Goal: Task Accomplishment & Management: Manage account settings

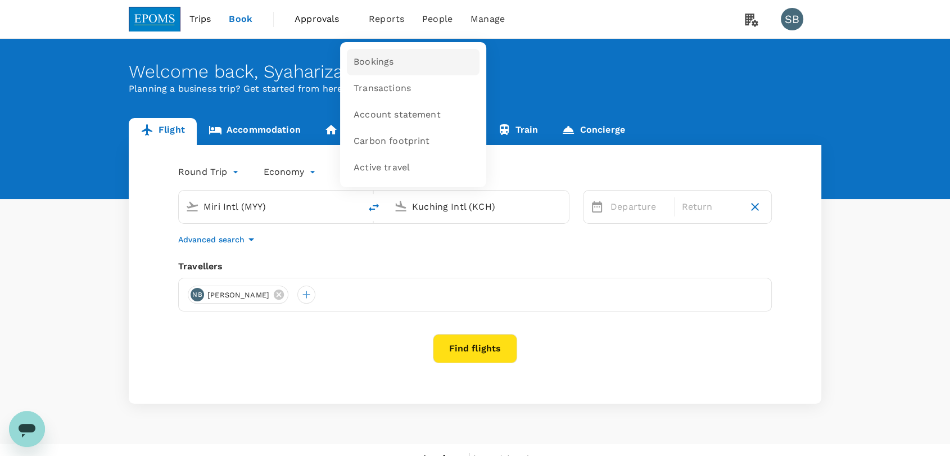
click at [390, 74] on link "Bookings" at bounding box center [413, 62] width 133 height 26
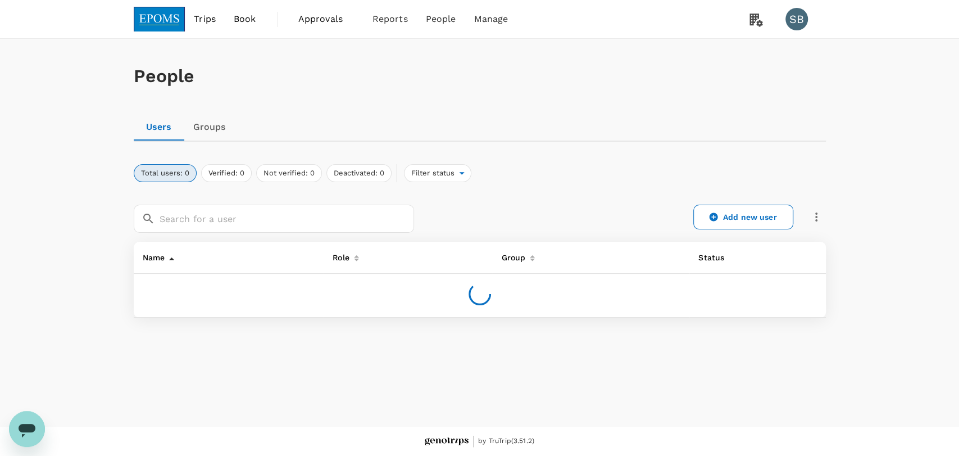
click at [166, 19] on img at bounding box center [160, 19] width 52 height 25
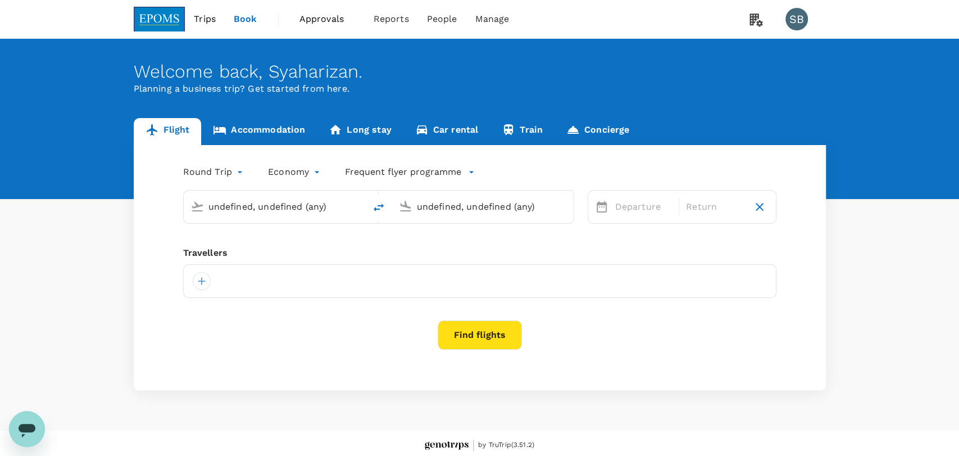
type input "Miri Intl (MYY)"
type input "Kuching Intl (KCH)"
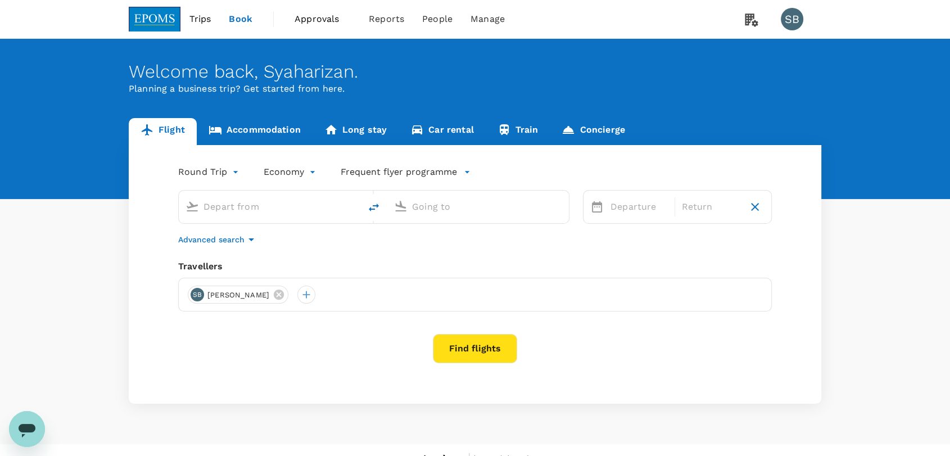
type input "Miri Intl (MYY)"
type input "Kuching Intl (KCH)"
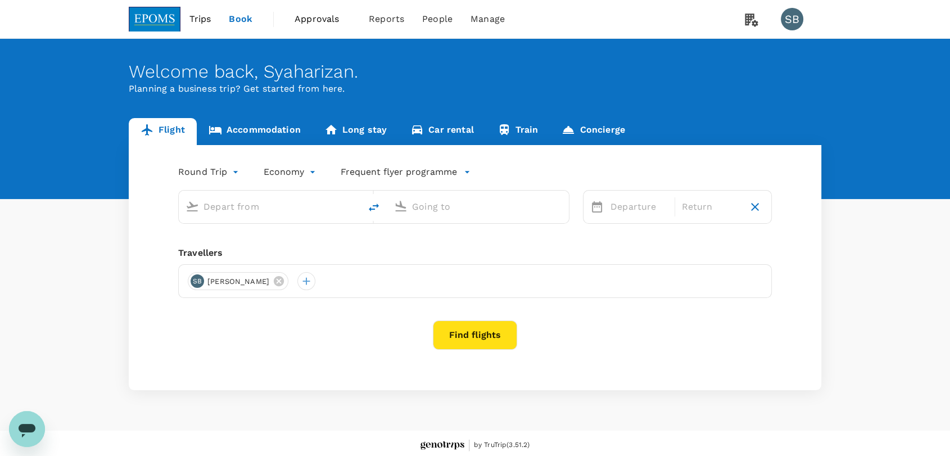
type input "Miri Intl (MYY)"
type input "Kuching Intl (KCH)"
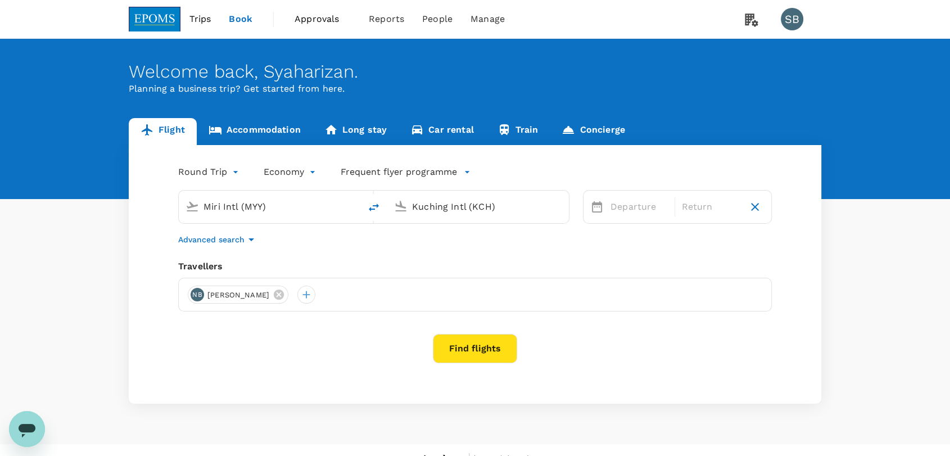
click at [285, 299] on icon at bounding box center [279, 294] width 12 height 12
click at [194, 293] on div at bounding box center [197, 294] width 18 height 18
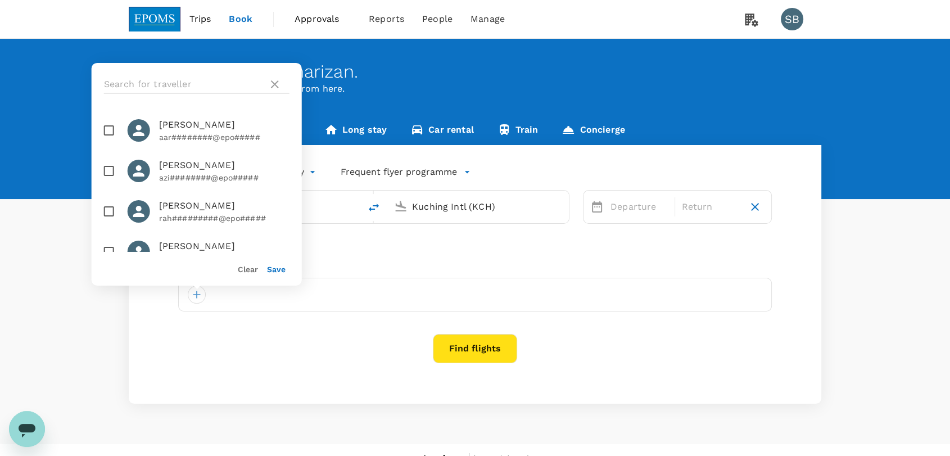
drag, startPoint x: 129, startPoint y: 76, endPoint x: 138, endPoint y: 84, distance: 11.6
click at [130, 77] on input "text" at bounding box center [184, 84] width 160 height 18
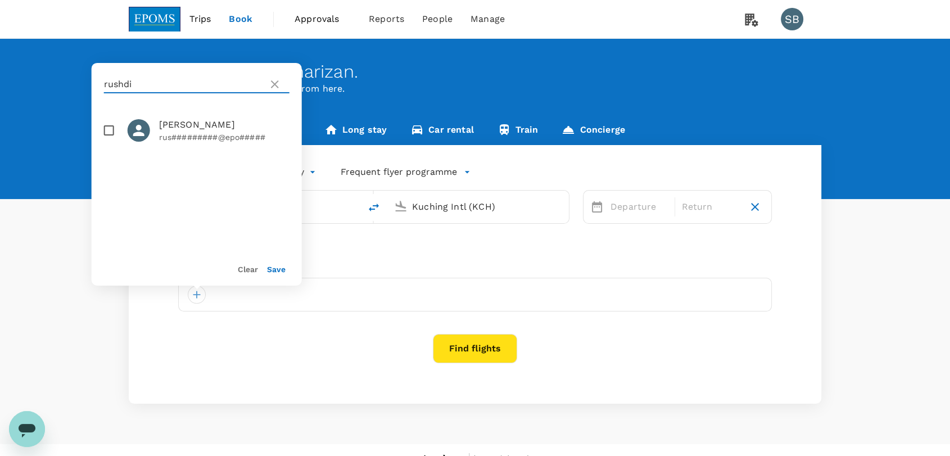
type input "rushdi"
click at [110, 139] on input "checkbox" at bounding box center [109, 131] width 24 height 24
checkbox input "true"
click at [274, 269] on button "Save" at bounding box center [276, 269] width 19 height 9
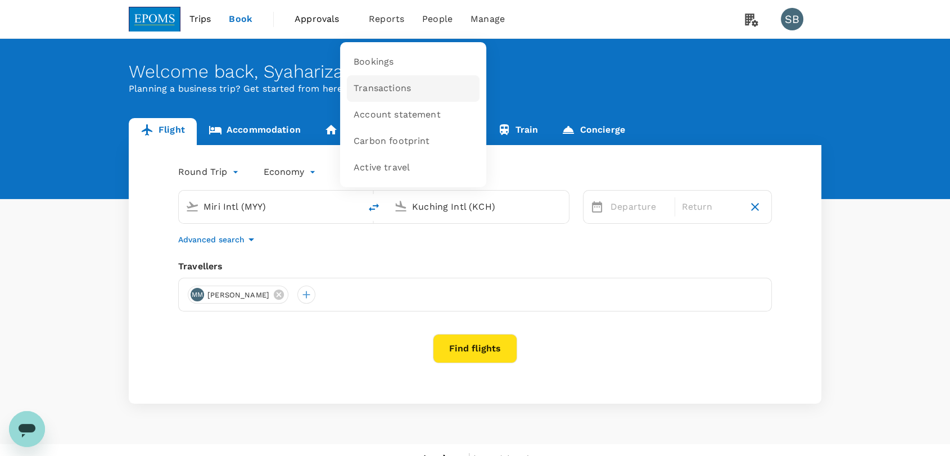
click at [389, 82] on span "Transactions" at bounding box center [381, 88] width 57 height 13
